Goal: Task Accomplishment & Management: Complete application form

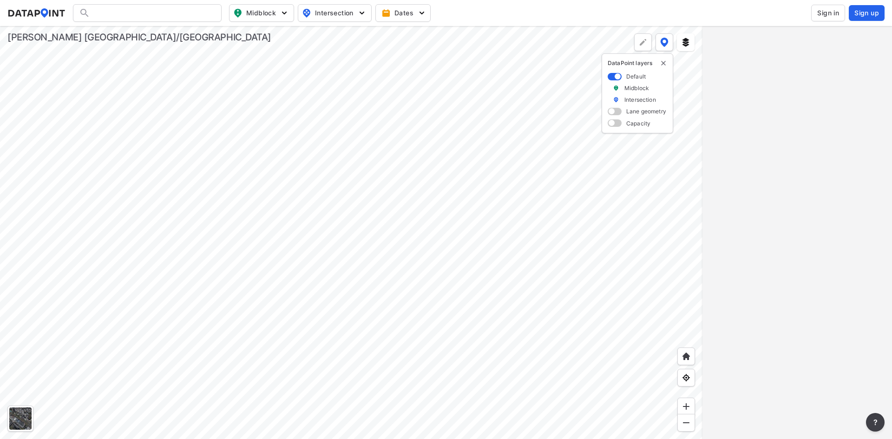
click at [829, 11] on span "Sign in" at bounding box center [828, 12] width 22 height 9
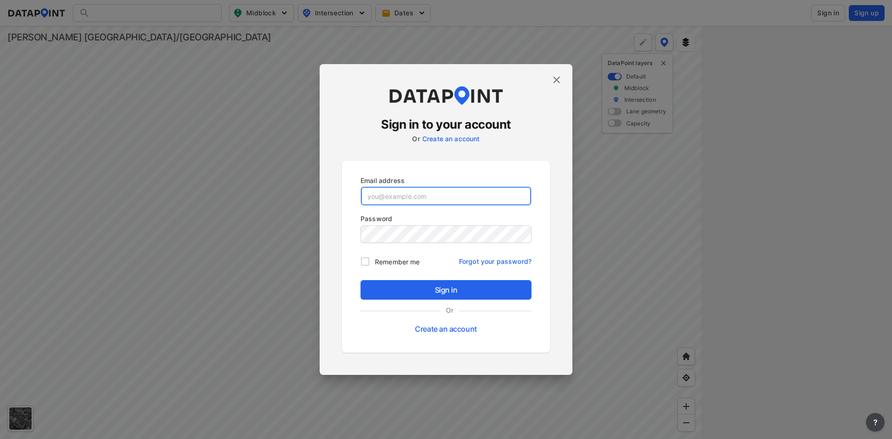
type input "[EMAIL_ADDRESS][DOMAIN_NAME]"
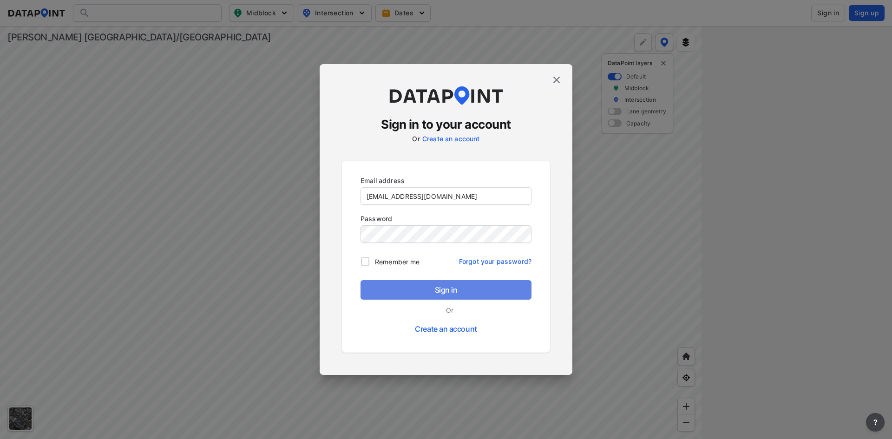
click at [382, 290] on span "Sign in" at bounding box center [446, 289] width 156 height 11
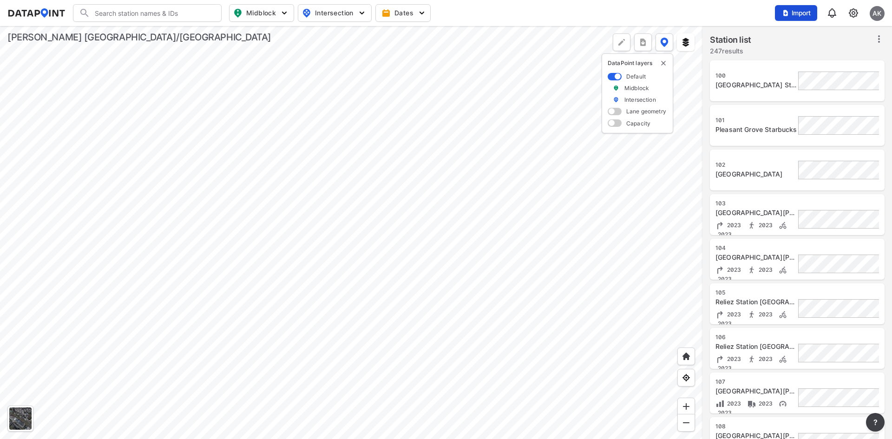
click at [785, 12] on img "button" at bounding box center [785, 12] width 7 height 7
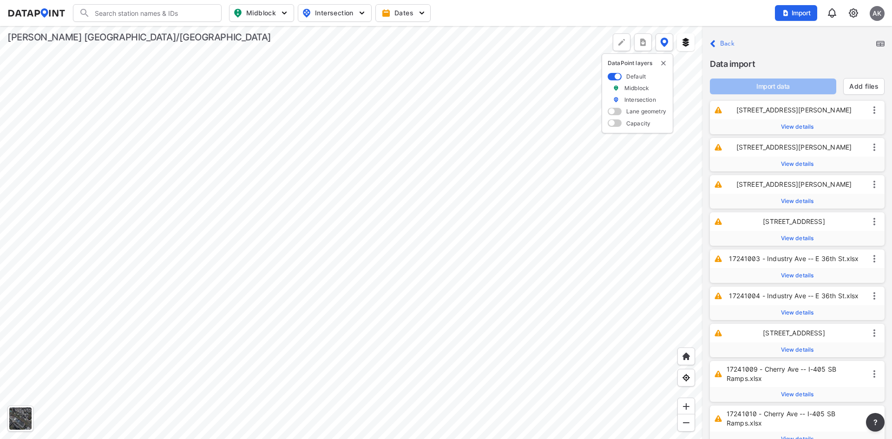
click at [880, 42] on img at bounding box center [880, 44] width 8 height 6
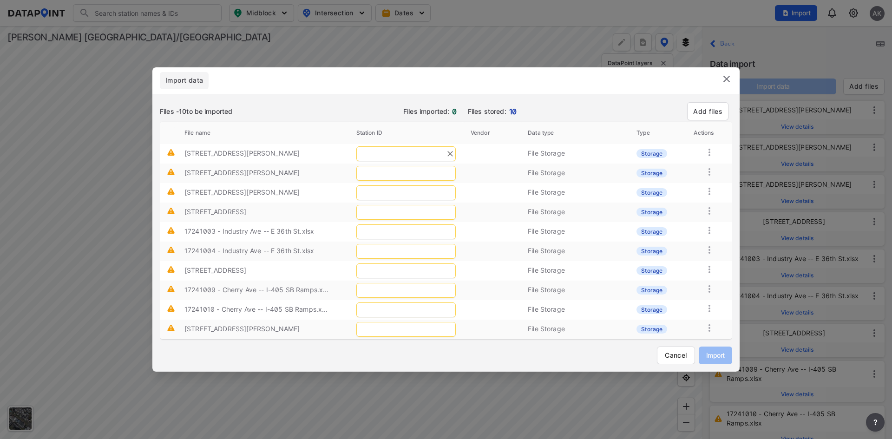
click at [374, 153] on input "text" at bounding box center [405, 153] width 99 height 15
type input "378"
click at [338, 210] on span "Ave & E [PERSON_NAME]" at bounding box center [372, 212] width 79 height 8
type input "379"
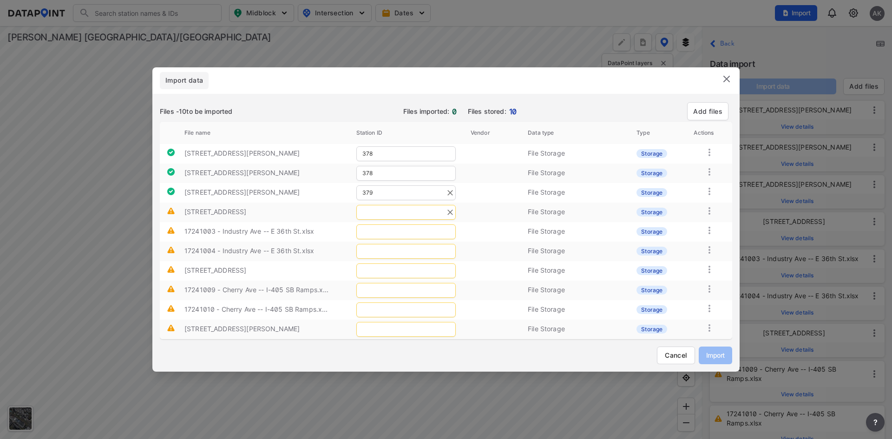
drag, startPoint x: 381, startPoint y: 210, endPoint x: 398, endPoint y: 209, distance: 17.2
click at [381, 210] on input "text" at bounding box center [405, 212] width 99 height 15
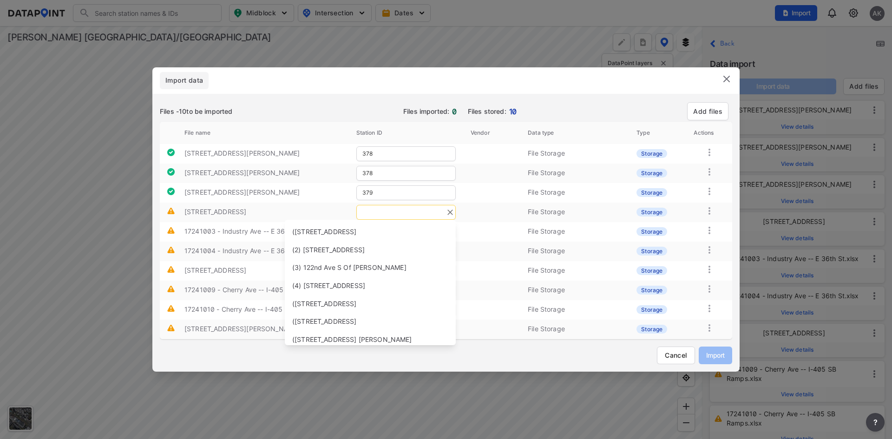
type input "1"
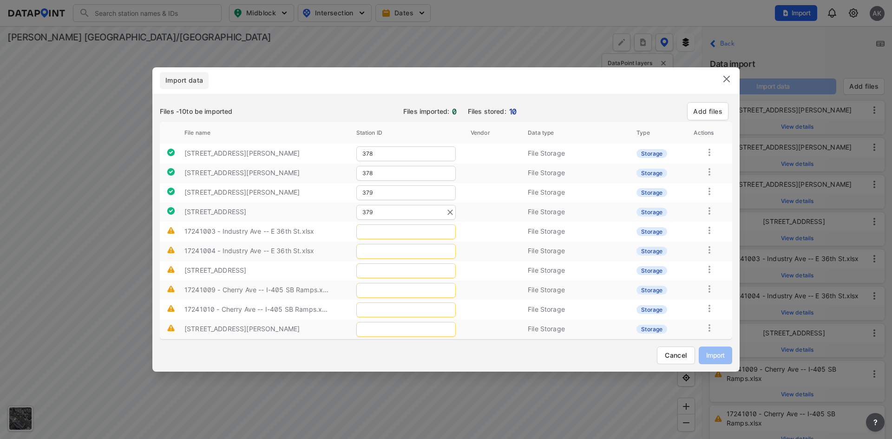
type input "379"
type input "377"
type input "376"
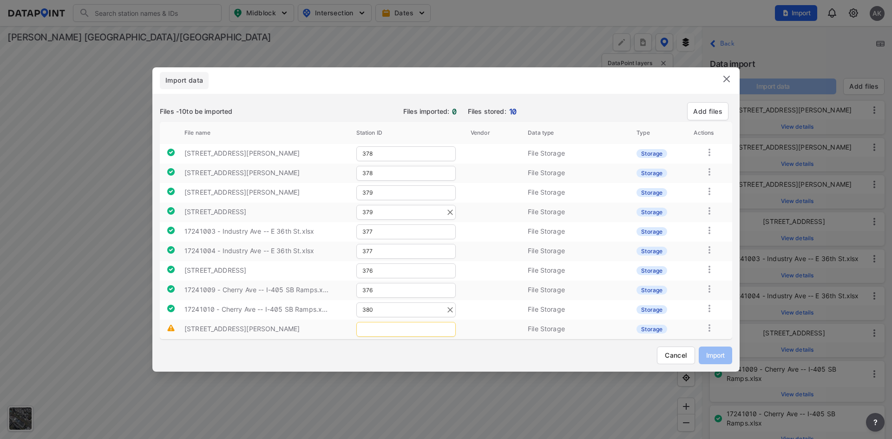
type input "380"
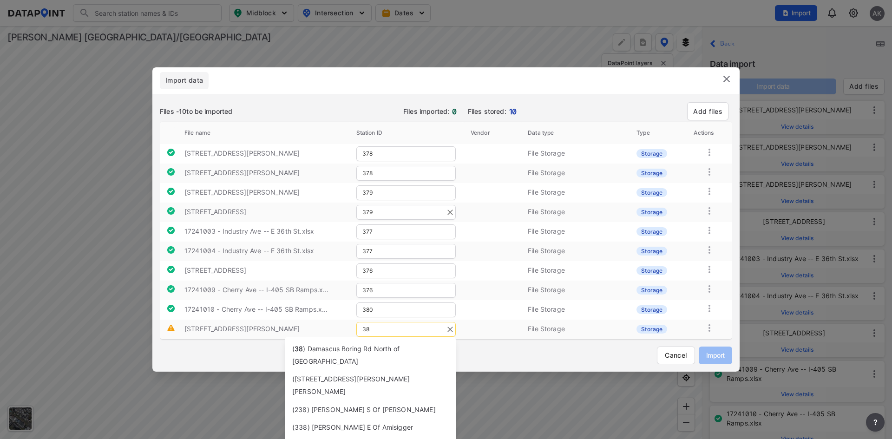
type input "3"
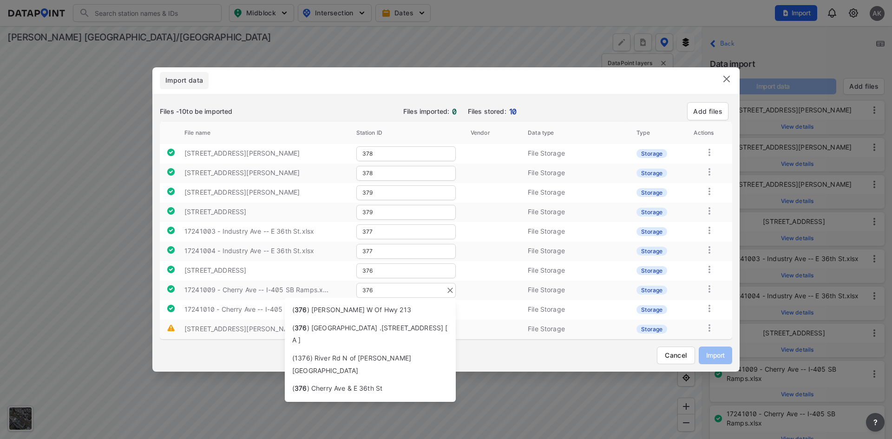
click at [388, 287] on input "376" at bounding box center [405, 290] width 99 height 15
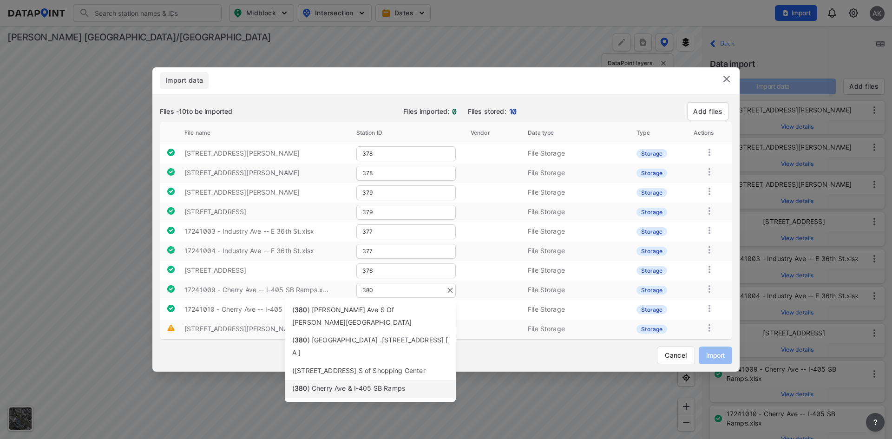
click at [347, 384] on span ") Cherry Ave & I-405 SB Ramps" at bounding box center [357, 388] width 98 height 8
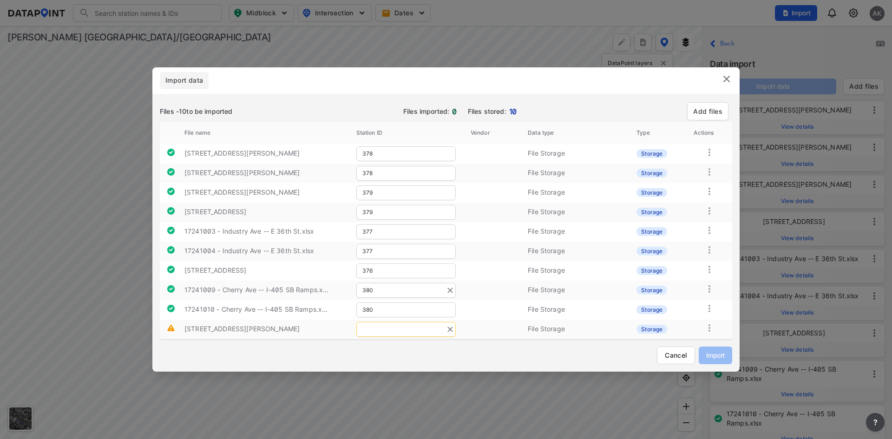
type input "380"
click at [391, 328] on input "text" at bounding box center [405, 329] width 99 height 15
type input "379"
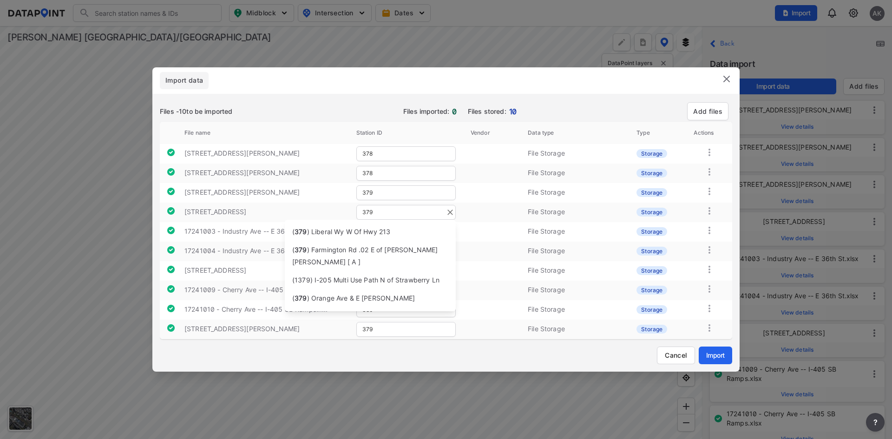
drag, startPoint x: 382, startPoint y: 214, endPoint x: 320, endPoint y: 210, distance: 61.9
click at [330, 212] on tr "[STREET_ADDRESS] File Storage Storage" at bounding box center [446, 213] width 572 height 20
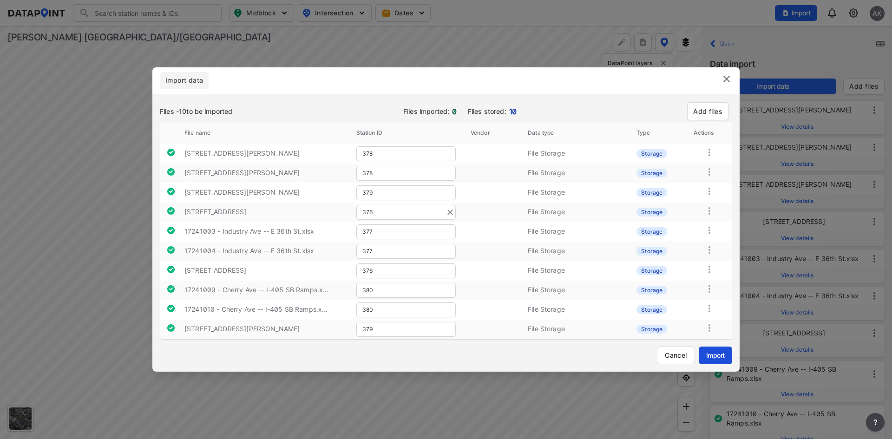
type input "376"
click at [709, 355] on span "Import" at bounding box center [715, 355] width 19 height 10
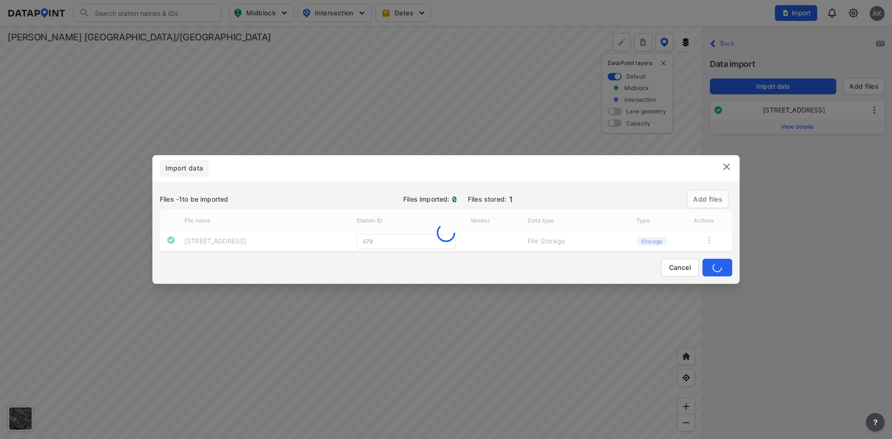
type input "376"
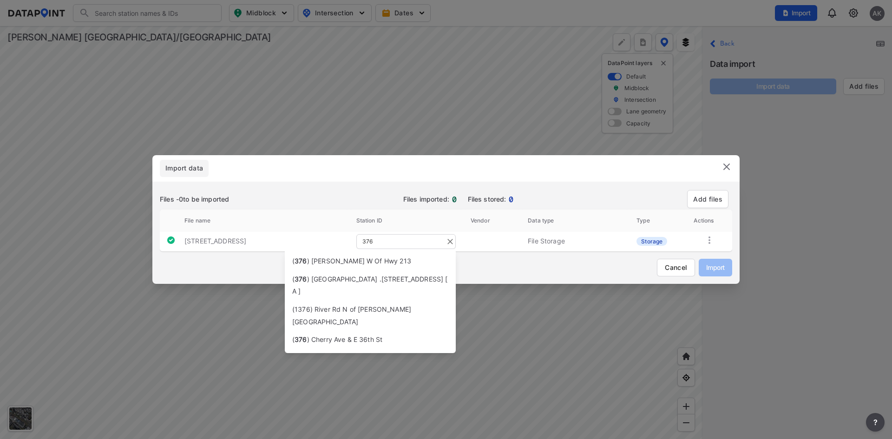
click at [406, 238] on input "376" at bounding box center [405, 241] width 99 height 15
click at [346, 335] on span ") Cherry Ave & E 36th St" at bounding box center [345, 339] width 76 height 8
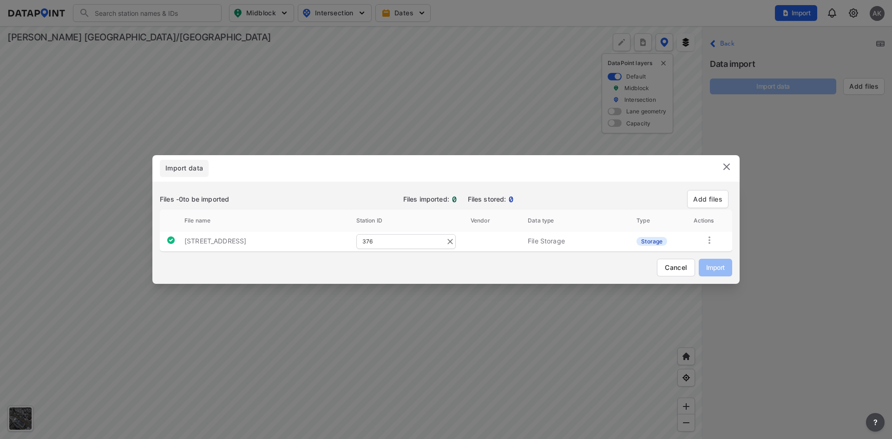
click at [730, 167] on img at bounding box center [726, 166] width 11 height 11
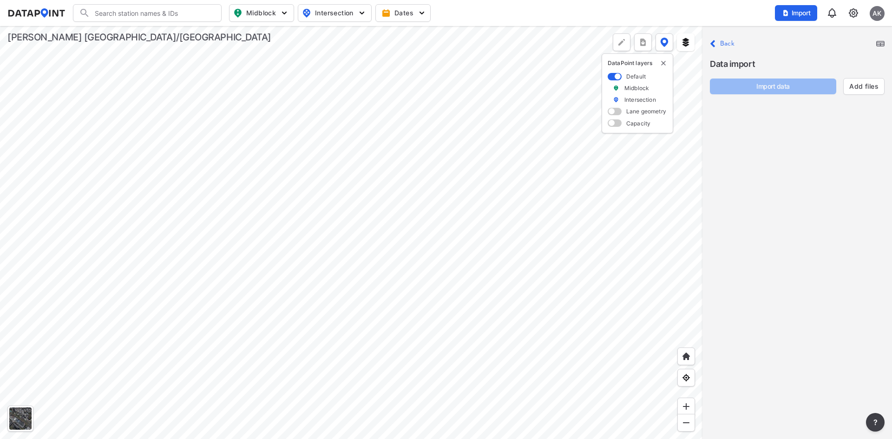
click at [854, 18] on div "Import AK" at bounding box center [830, 12] width 110 height 21
click at [854, 15] on img at bounding box center [853, 12] width 11 height 11
click at [819, 37] on link "Data management" at bounding box center [814, 35] width 80 height 9
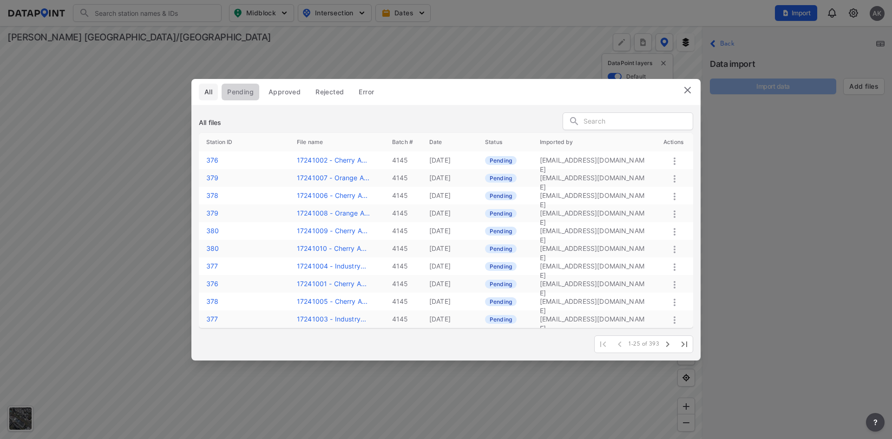
click at [244, 92] on span "Pending" at bounding box center [240, 91] width 26 height 9
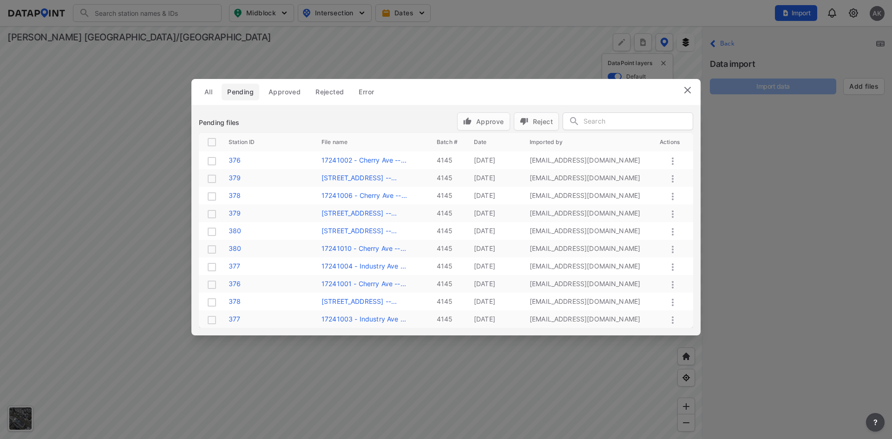
click at [216, 143] on input "checkbox" at bounding box center [211, 142] width 11 height 11
checkbox input "true"
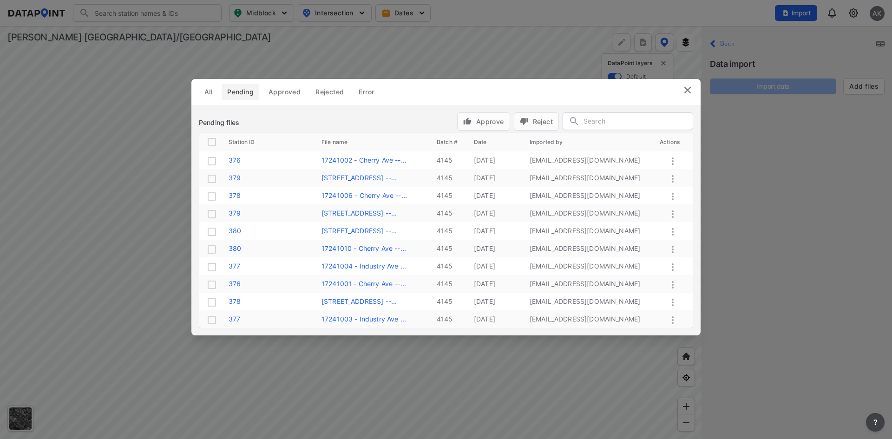
checkbox input "true"
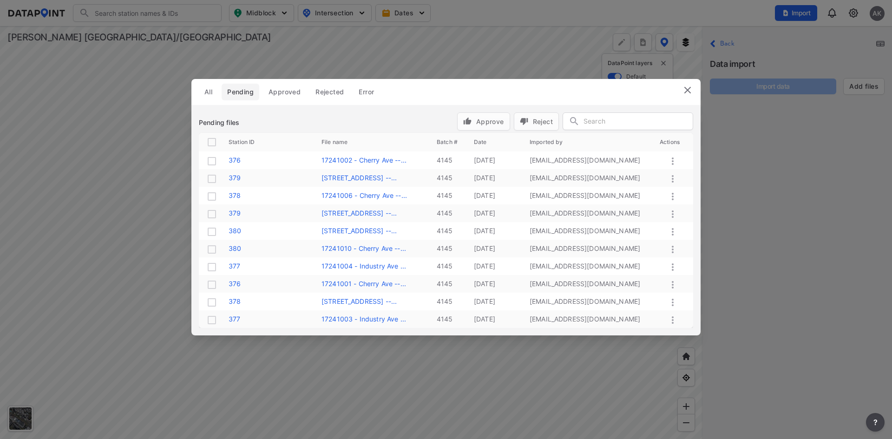
checkbox input "true"
click at [481, 129] on button "Approve" at bounding box center [483, 121] width 53 height 18
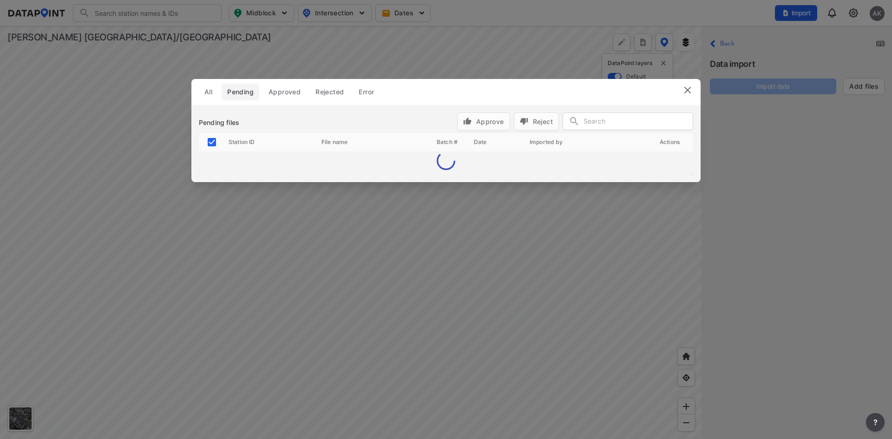
checkbox input "false"
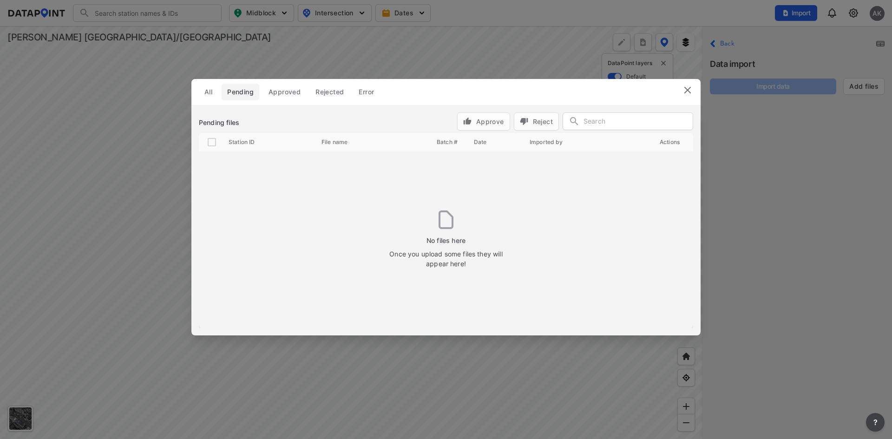
click at [687, 92] on img at bounding box center [687, 90] width 11 height 11
